Goal: Transaction & Acquisition: Purchase product/service

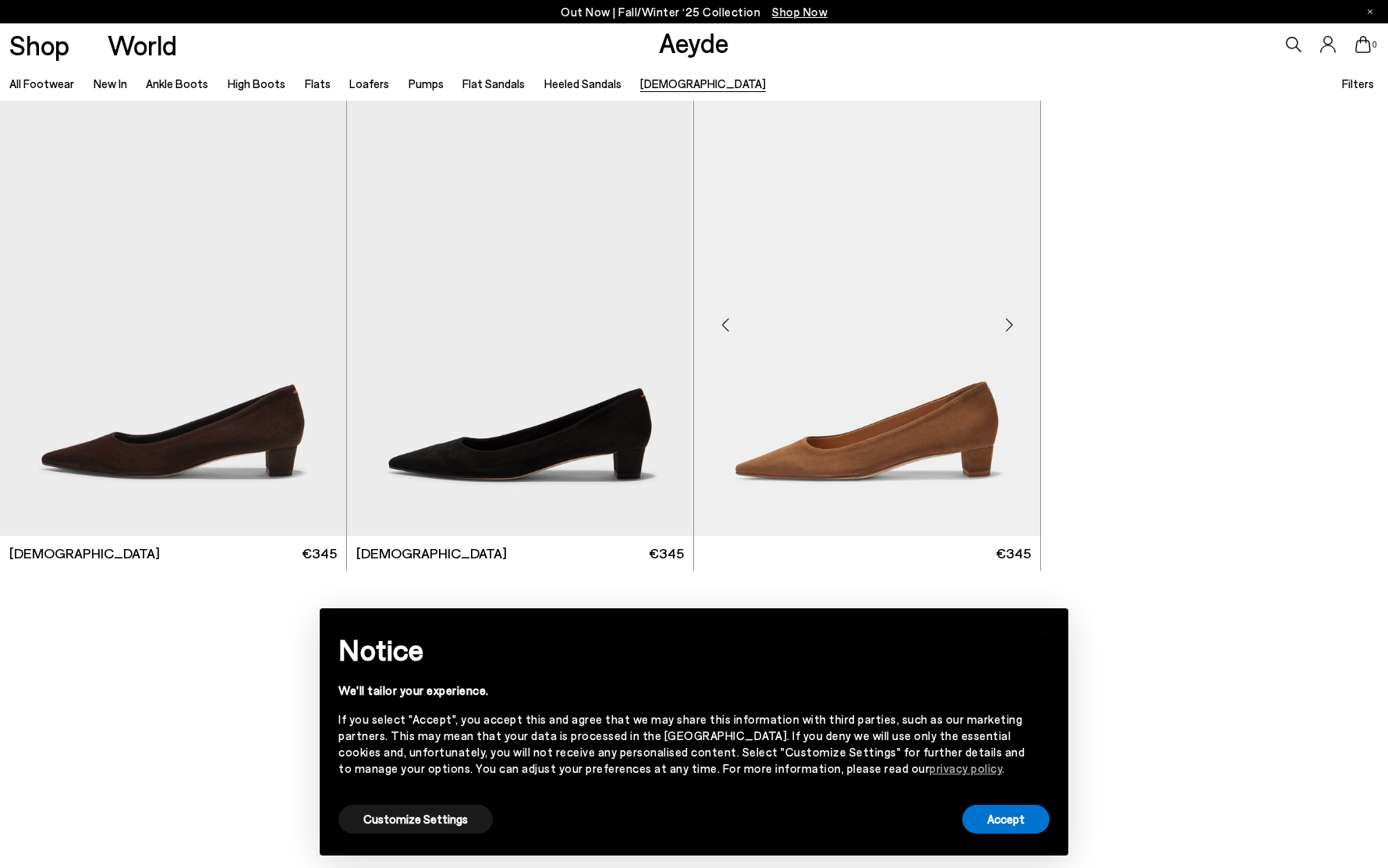
click at [867, 343] on img at bounding box center [867, 318] width 346 height 435
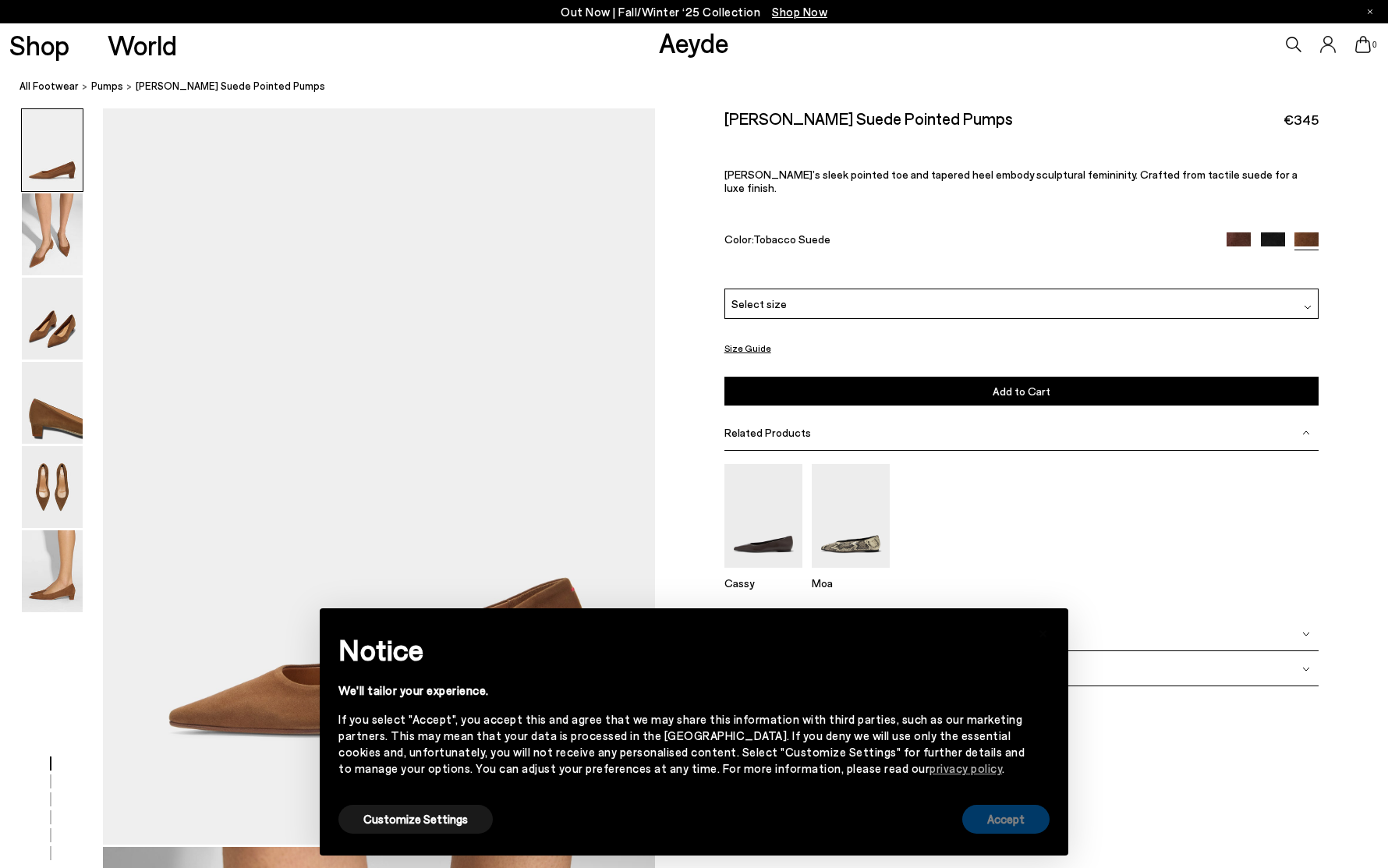
click at [988, 821] on button "Accept" at bounding box center [1006, 818] width 87 height 29
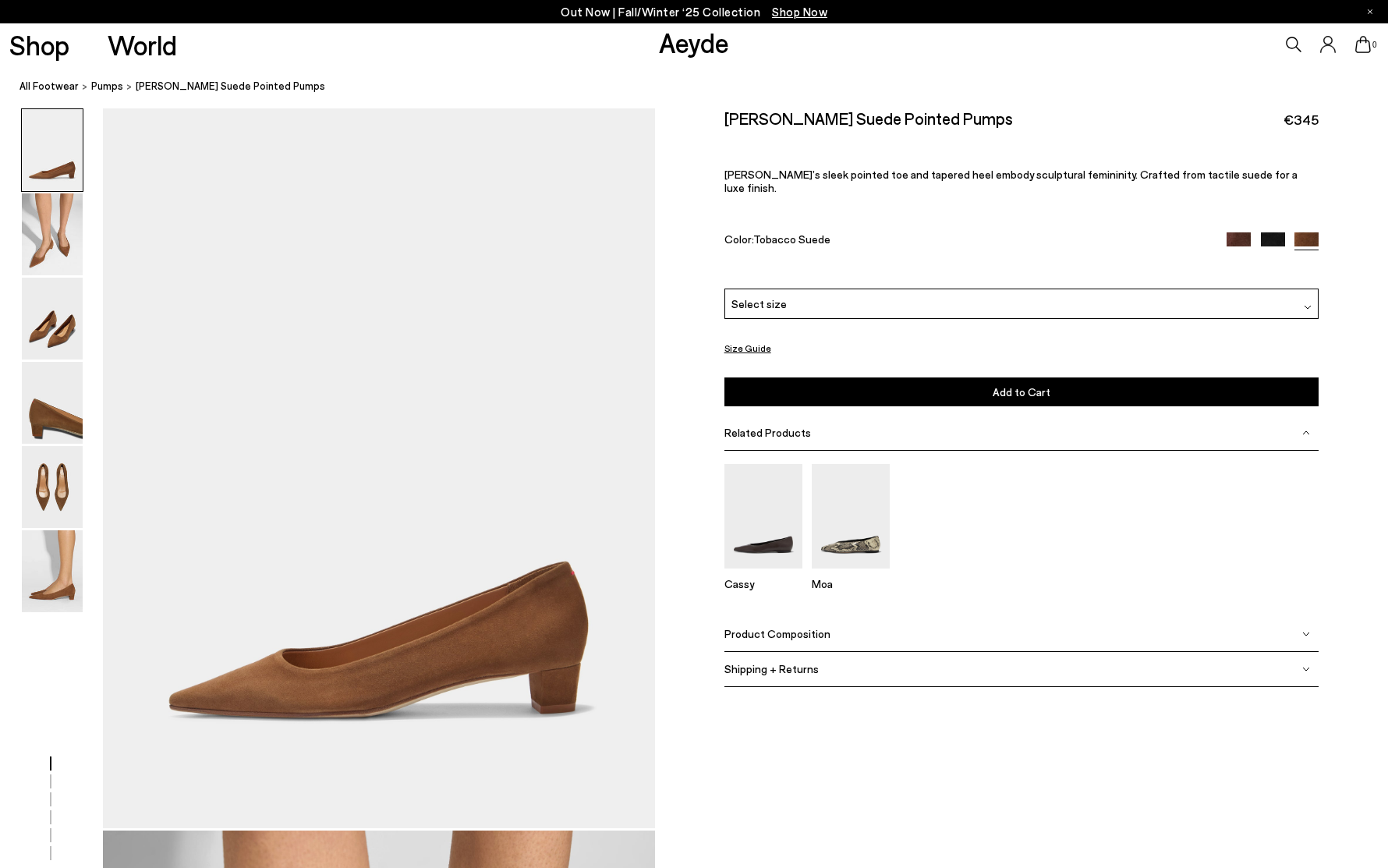
scroll to position [27, 0]
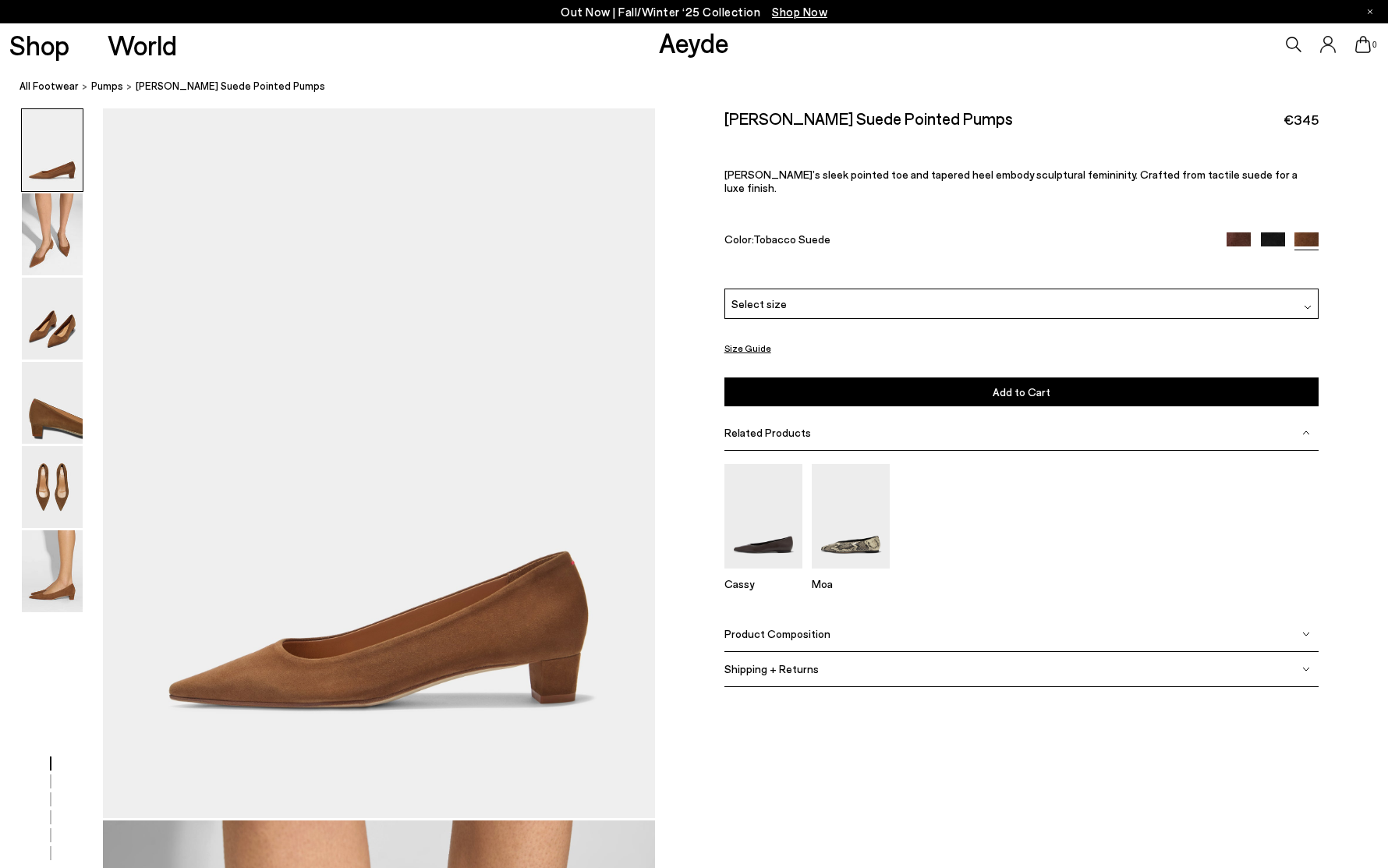
click at [753, 296] on span "Select size" at bounding box center [759, 304] width 55 height 16
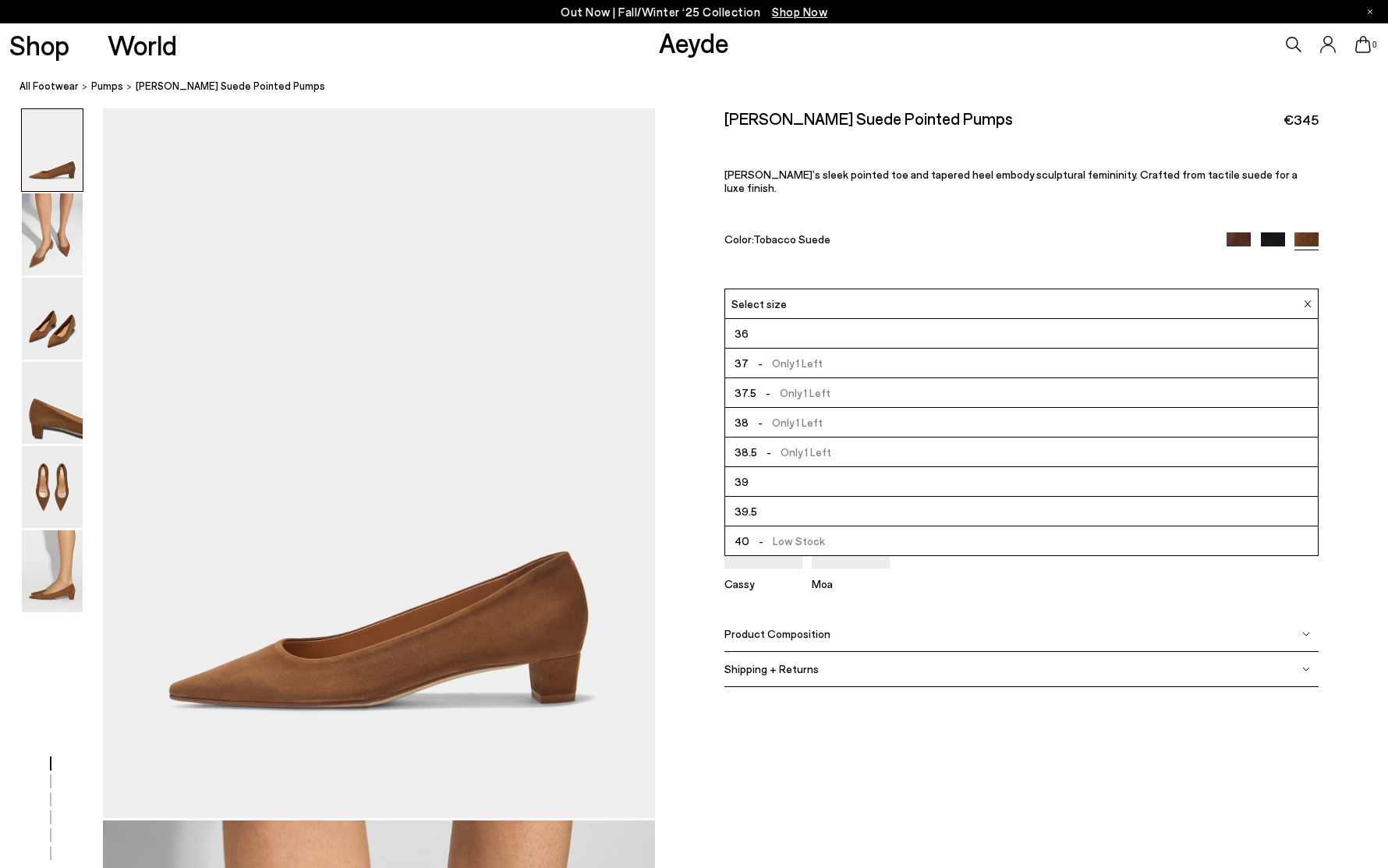
click at [1272, 233] on img at bounding box center [1272, 244] width 24 height 24
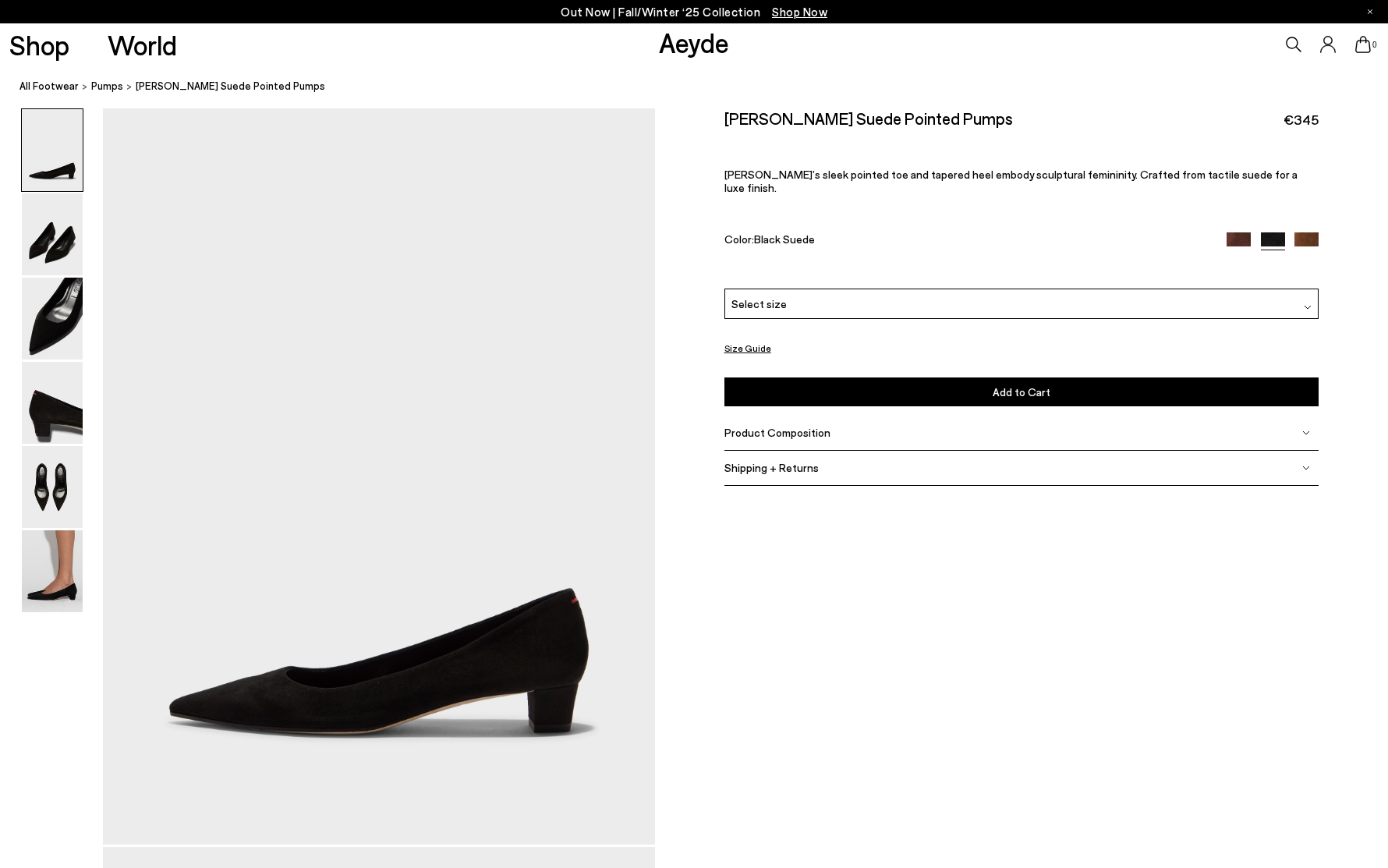
click at [990, 295] on div "Select size" at bounding box center [1021, 304] width 594 height 30
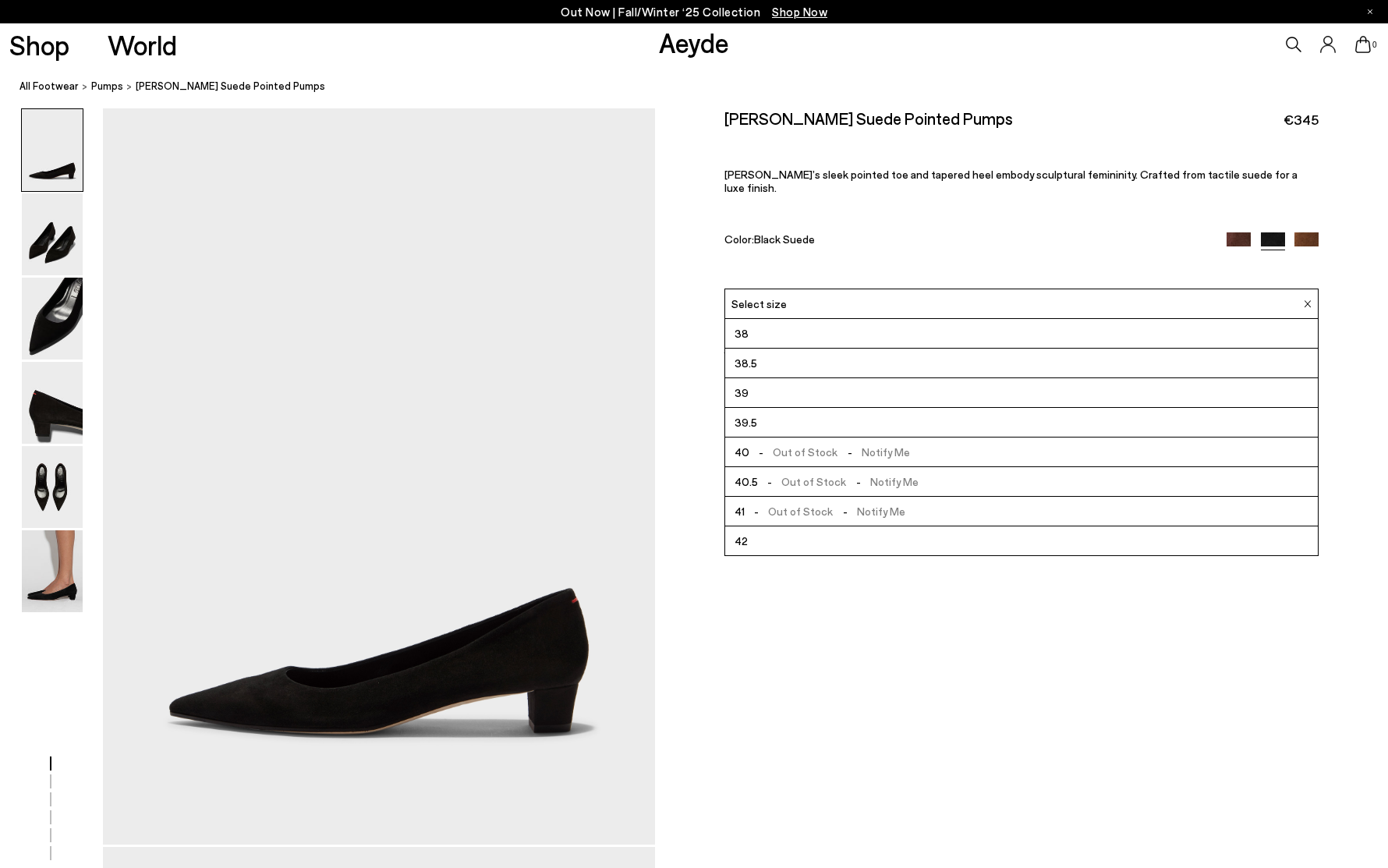
scroll to position [89, 0]
click at [29, 484] on img at bounding box center [52, 486] width 61 height 82
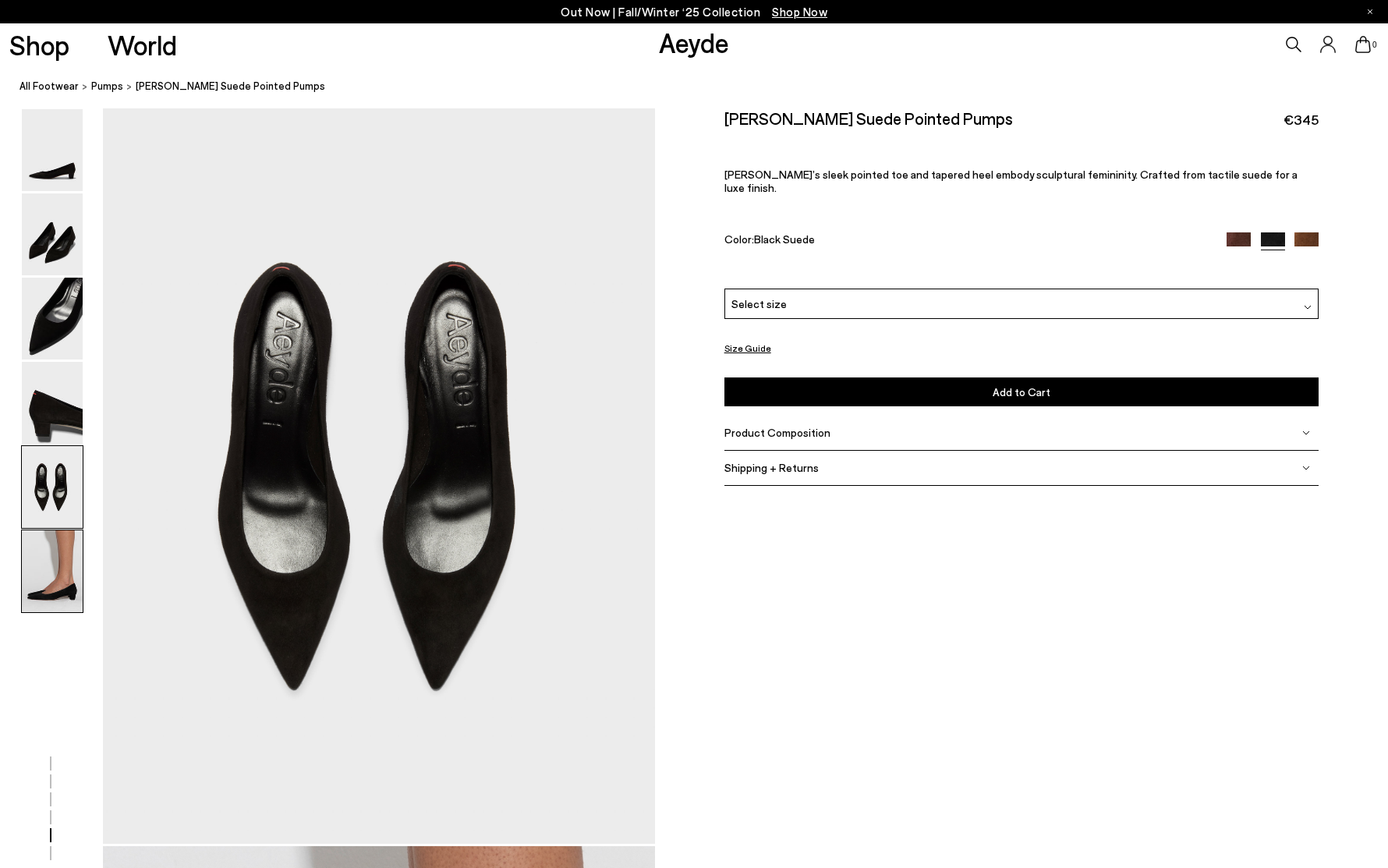
click at [65, 591] on img at bounding box center [52, 571] width 61 height 82
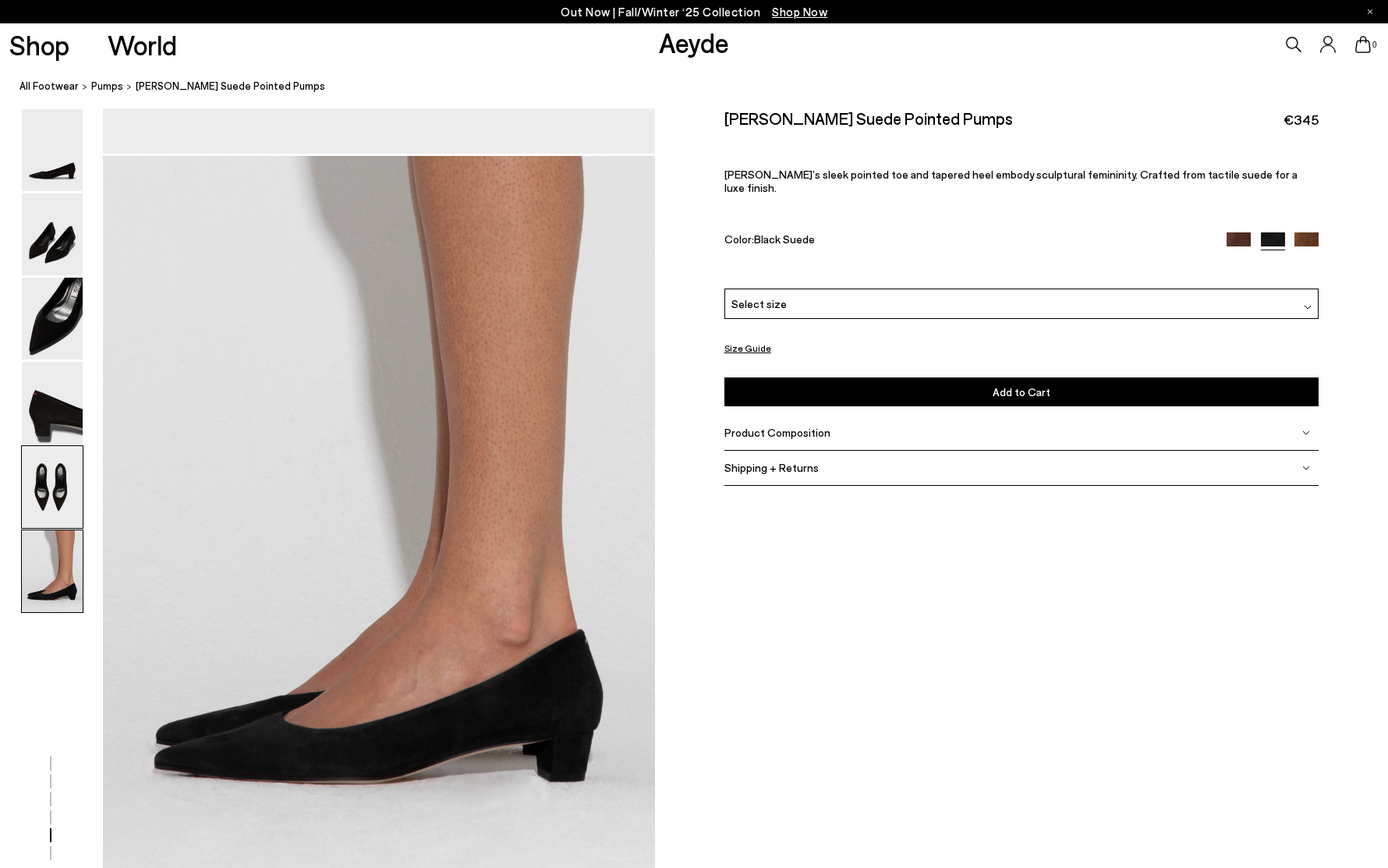
scroll to position [3798, 0]
